Goal: Task Accomplishment & Management: Use online tool/utility

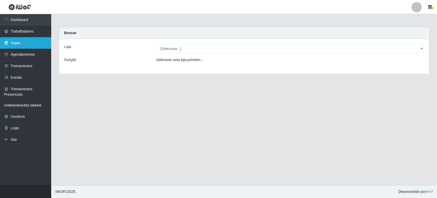
click at [23, 44] on link "Vagas" at bounding box center [25, 43] width 51 height 12
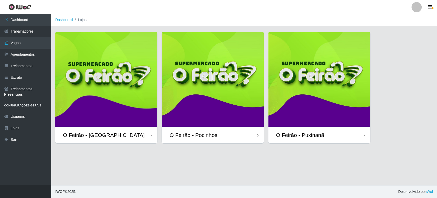
click at [333, 66] on img at bounding box center [320, 79] width 102 height 94
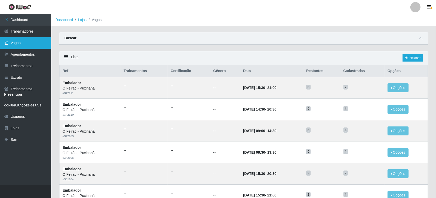
click at [31, 44] on link "Vagas" at bounding box center [25, 43] width 51 height 12
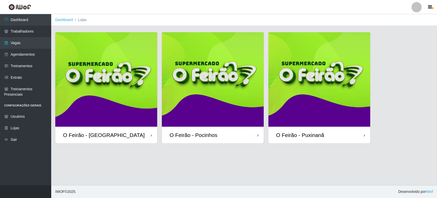
click at [241, 99] on img at bounding box center [213, 79] width 102 height 94
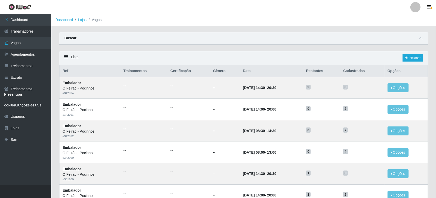
drag, startPoint x: 426, startPoint y: 100, endPoint x: 264, endPoint y: 45, distance: 171.6
click at [264, 45] on div "Buscar" at bounding box center [243, 38] width 369 height 12
click at [243, 141] on td "[DATE] 08:00 - 13:00" at bounding box center [271, 152] width 63 height 22
